Goal: Information Seeking & Learning: Learn about a topic

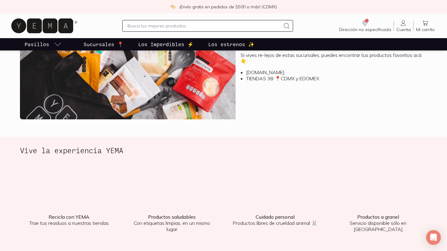
scroll to position [724, 0]
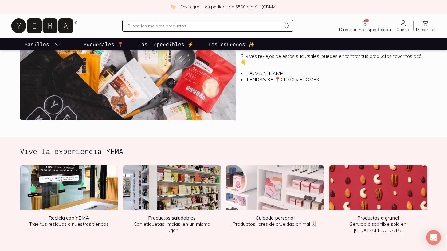
click at [158, 44] on p "Los Imperdibles ⚡️" at bounding box center [165, 44] width 55 height 7
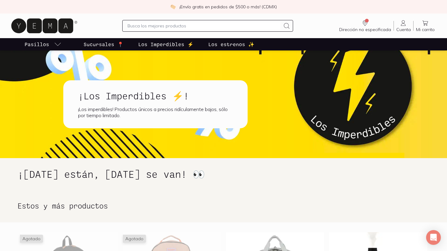
click at [219, 42] on p "Los estrenos ✨" at bounding box center [231, 44] width 46 height 7
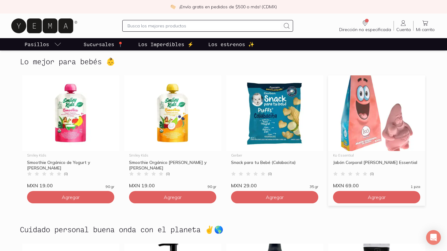
scroll to position [1296, 0]
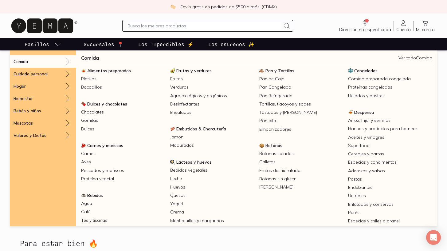
click at [24, 61] on p "Comida" at bounding box center [21, 62] width 14 height 6
click at [407, 56] on link "Ver todo Comida" at bounding box center [416, 58] width 34 height 6
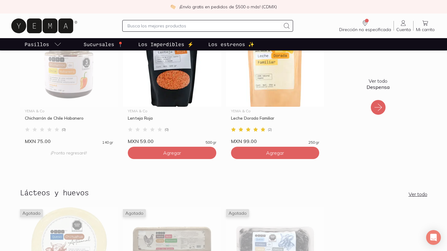
scroll to position [147, 0]
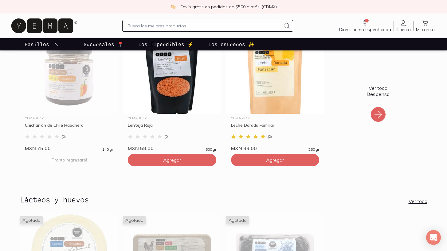
click at [375, 120] on div at bounding box center [378, 114] width 15 height 15
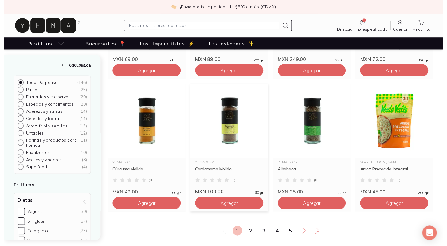
scroll to position [931, 0]
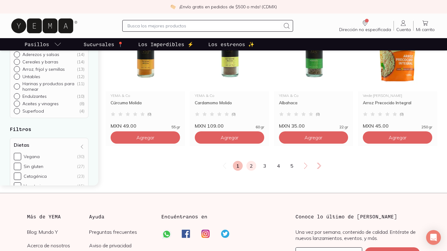
click at [250, 171] on link "2" at bounding box center [251, 166] width 10 height 10
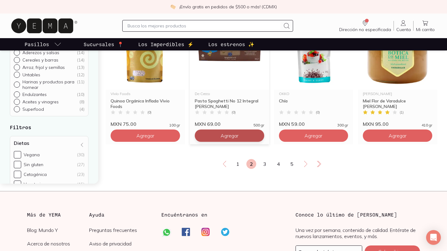
scroll to position [1069, 0]
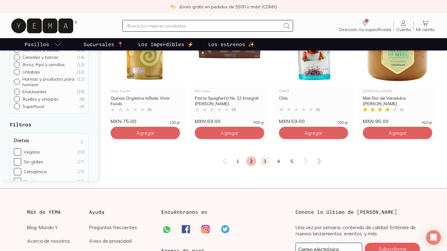
click at [264, 166] on link "3" at bounding box center [265, 161] width 10 height 10
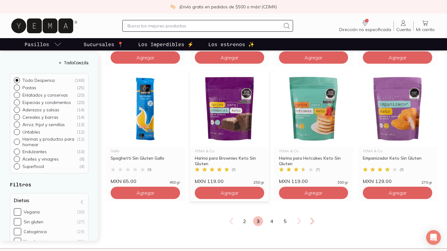
scroll to position [1015, 0]
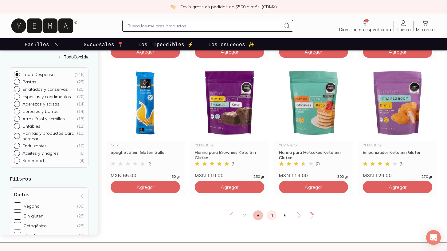
click at [272, 220] on link "4" at bounding box center [272, 215] width 10 height 10
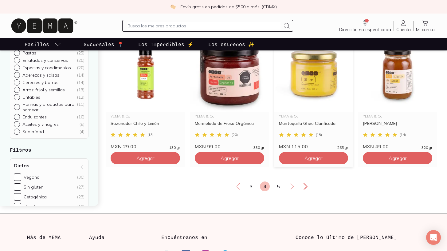
scroll to position [1045, 0]
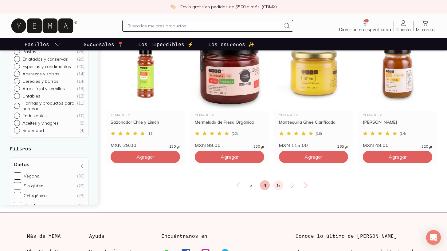
click at [273, 190] on link "5" at bounding box center [278, 185] width 10 height 10
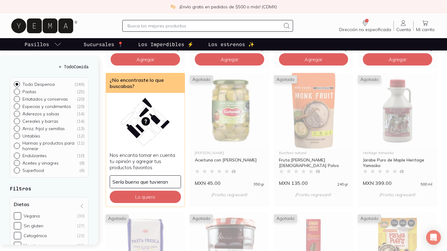
scroll to position [332, 0]
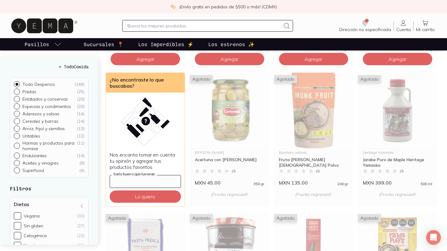
click at [150, 187] on input "Sería bueno que tuvieran" at bounding box center [145, 181] width 71 height 12
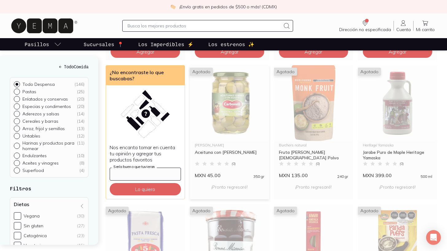
scroll to position [340, 0]
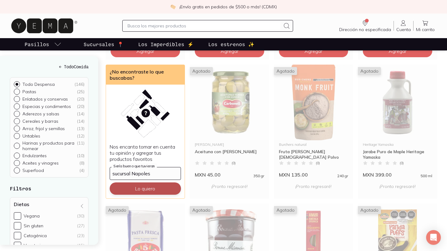
type input "sucursal Napoles"
click at [133, 194] on button "Lo quiero" at bounding box center [145, 188] width 71 height 12
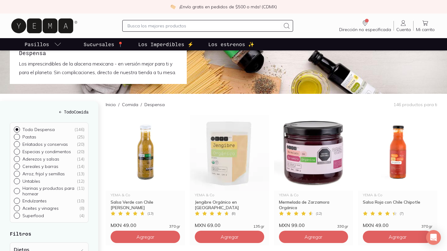
scroll to position [8, 0]
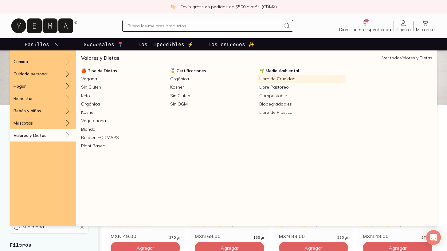
click at [284, 78] on link "Libre de Crueldad" at bounding box center [301, 79] width 89 height 8
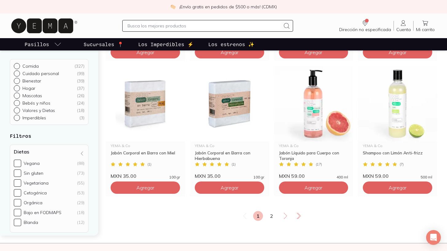
scroll to position [1068, 0]
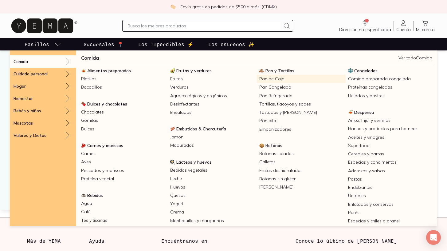
click at [280, 79] on link "Pan de Caja" at bounding box center [301, 79] width 89 height 8
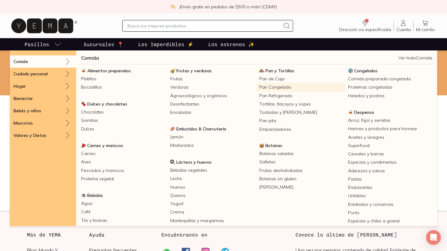
click at [270, 87] on link "Pan Congelado" at bounding box center [301, 87] width 89 height 8
click at [273, 96] on link "Pan Refrigerado" at bounding box center [301, 96] width 89 height 8
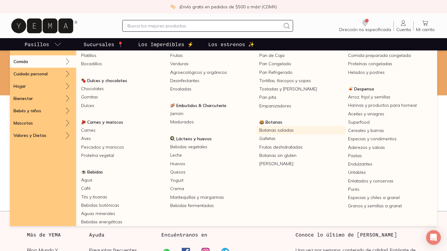
scroll to position [28, 0]
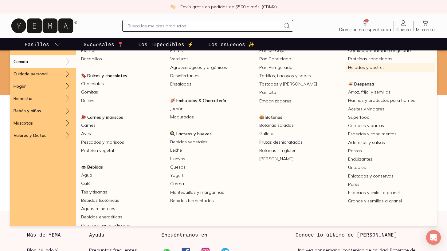
click at [355, 67] on link "Helados y postres" at bounding box center [390, 67] width 89 height 8
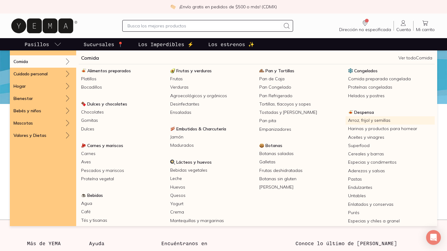
click at [350, 121] on link "Arroz, frijol y semillas" at bounding box center [390, 120] width 89 height 8
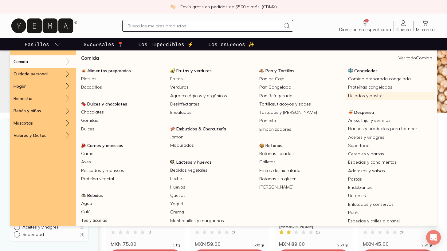
click at [363, 94] on link "Helados y postres" at bounding box center [390, 96] width 89 height 8
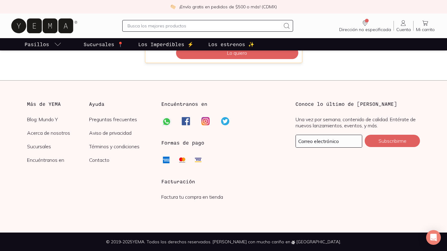
scroll to position [139, 0]
click at [208, 123] on icon at bounding box center [205, 121] width 6 height 6
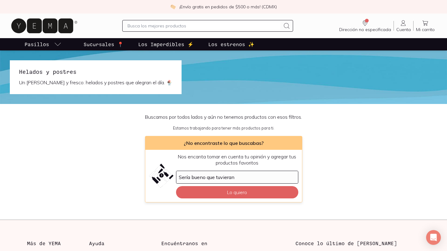
scroll to position [0, 0]
